Goal: Check status

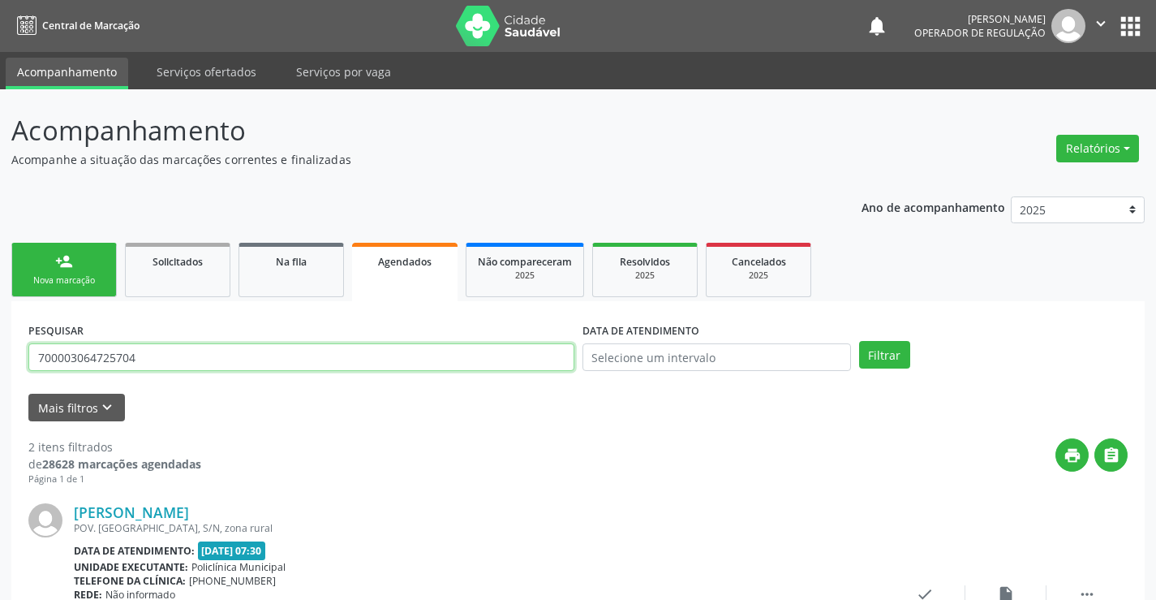
click at [334, 351] on input "700003064725704" at bounding box center [301, 357] width 546 height 28
click at [421, 270] on link "Agendados" at bounding box center [405, 272] width 106 height 58
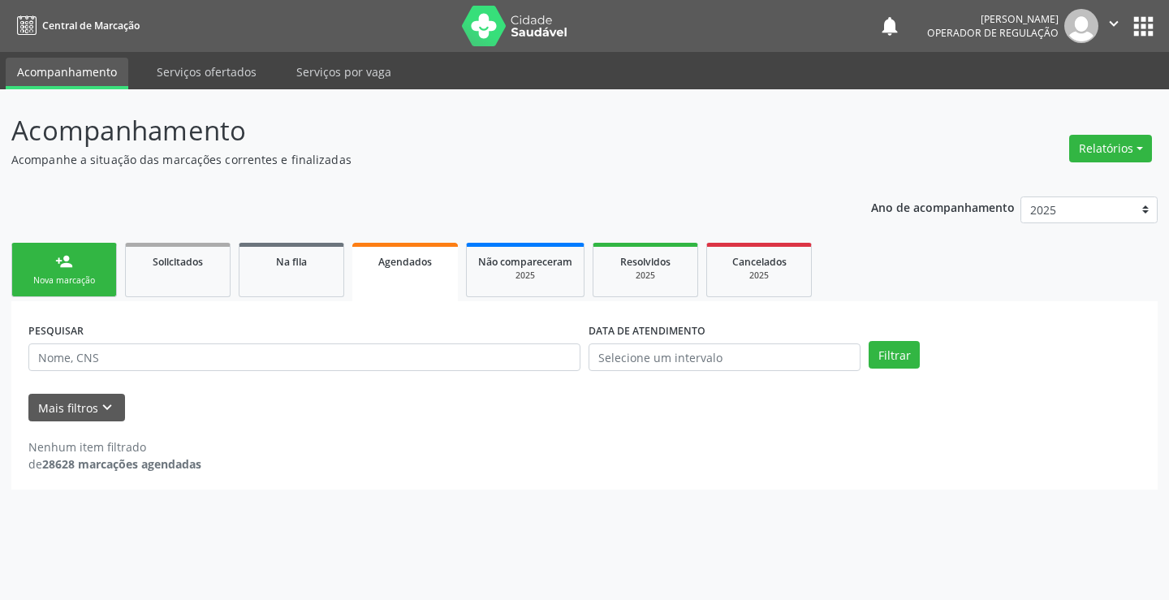
click at [421, 270] on link "Agendados" at bounding box center [405, 272] width 106 height 58
click at [360, 353] on input "text" at bounding box center [304, 357] width 552 height 28
type input "700501116904756"
click at [868, 341] on button "Filtrar" at bounding box center [893, 355] width 51 height 28
click at [892, 364] on button "Filtrar" at bounding box center [893, 355] width 51 height 28
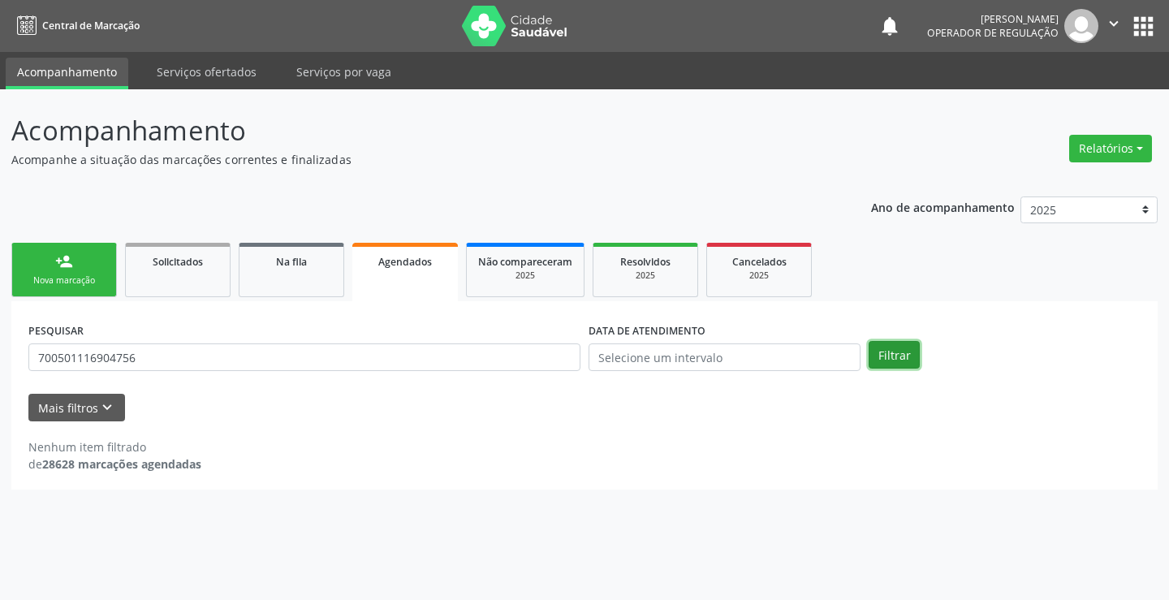
click at [890, 363] on button "Filtrar" at bounding box center [893, 355] width 51 height 28
